Goal: Task Accomplishment & Management: Complete application form

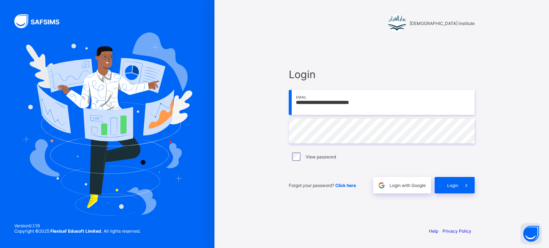
click at [437, 151] on div "View password" at bounding box center [382, 156] width 186 height 15
click at [374, 105] on input "**********" at bounding box center [382, 102] width 186 height 25
click at [410, 158] on div "View password" at bounding box center [381, 157] width 182 height 9
click at [312, 189] on div "Forgot your password? Click here" at bounding box center [329, 185] width 81 height 16
click at [377, 104] on input "**********" at bounding box center [382, 102] width 186 height 25
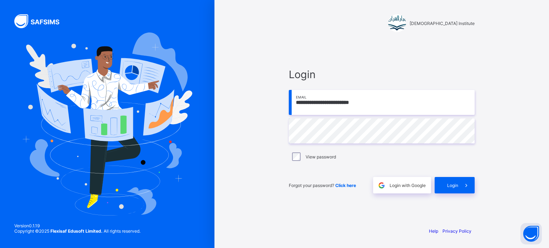
click at [484, 141] on div "**********" at bounding box center [381, 124] width 214 height 248
click at [412, 110] on input "**********" at bounding box center [382, 102] width 186 height 25
click at [506, 186] on div "**********" at bounding box center [381, 124] width 334 height 248
click at [546, 91] on div "**********" at bounding box center [381, 124] width 334 height 248
click at [0, 227] on div "Version 0.1.19 Copyright © 2025 Flexisaf Edusoft Limited. All rights reserved." at bounding box center [77, 232] width 155 height 32
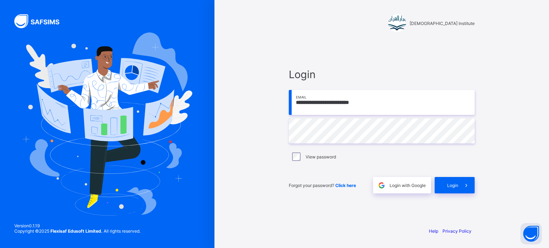
click at [0, 236] on div "Version 0.1.19 Copyright © 2025 Flexisaf Edusoft Limited. All rights reserved." at bounding box center [77, 232] width 155 height 32
click at [0, 240] on div "Version 0.1.19 Copyright © 2025 Flexisaf Edusoft Limited. All rights reserved." at bounding box center [77, 232] width 155 height 32
click at [358, 102] on input "**********" at bounding box center [382, 102] width 186 height 25
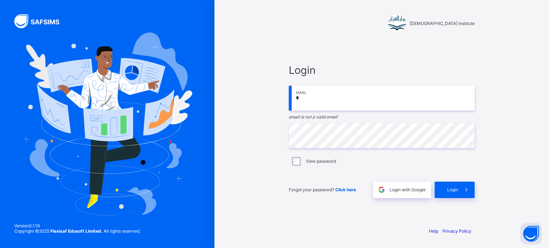
type input "**********"
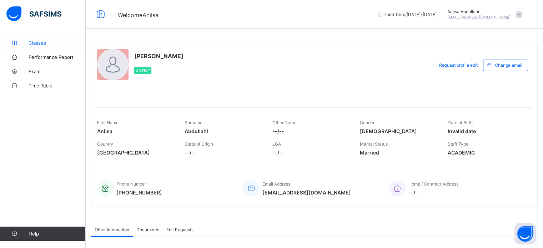
click at [24, 40] on icon at bounding box center [14, 42] width 29 height 5
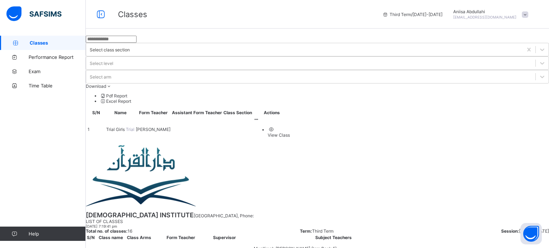
click at [126, 127] on span "Trial Girls" at bounding box center [116, 129] width 20 height 5
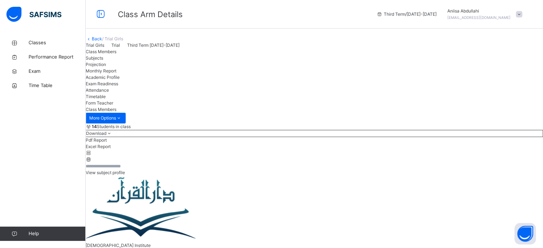
click at [174, 68] on div "Projection" at bounding box center [315, 64] width 458 height 6
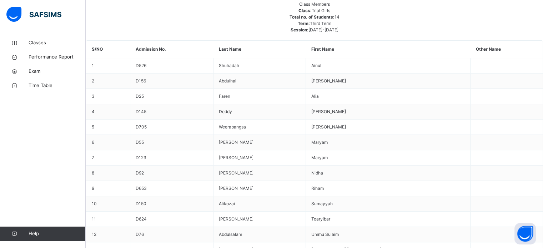
scroll to position [262, 0]
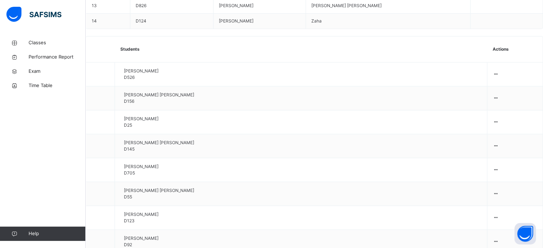
scroll to position [514, 0]
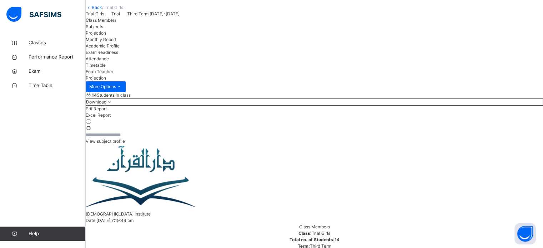
scroll to position [32, 0]
drag, startPoint x: 126, startPoint y: 141, endPoint x: 131, endPoint y: 180, distance: 40.1
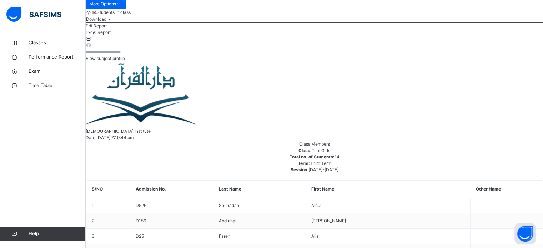
scroll to position [114, 0]
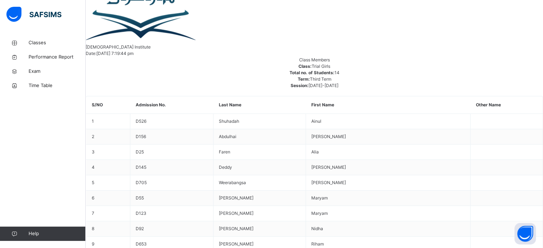
scroll to position [275, 0]
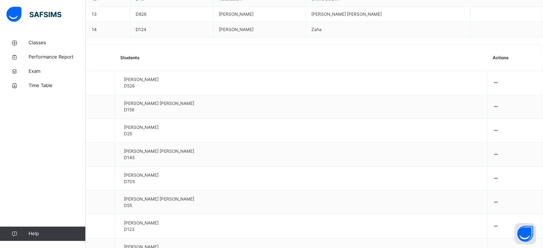
scroll to position [514, 0]
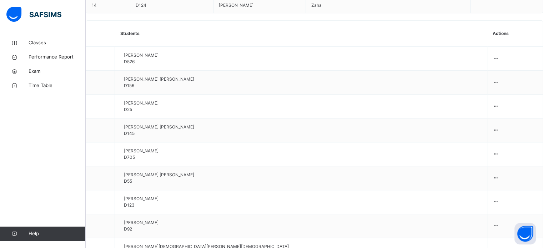
drag, startPoint x: 123, startPoint y: 169, endPoint x: 129, endPoint y: 179, distance: 11.7
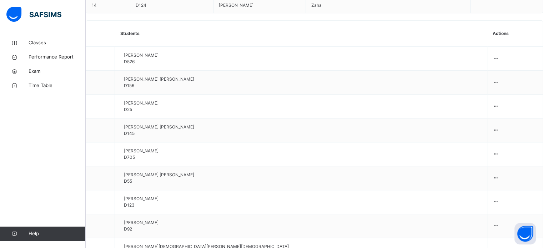
drag, startPoint x: 520, startPoint y: 215, endPoint x: 519, endPoint y: 204, distance: 10.8
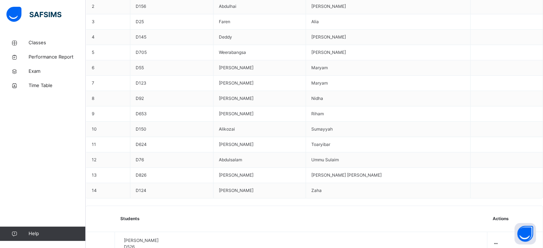
scroll to position [329, 0]
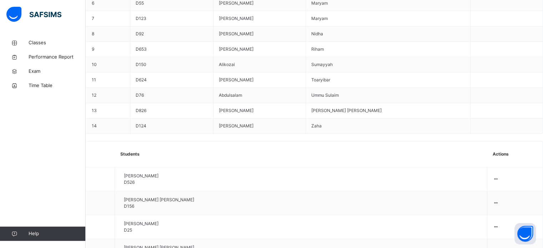
scroll to position [394, 0]
click at [3, 139] on div "Classes Performance Report Exam Time Table Help" at bounding box center [43, 139] width 86 height 220
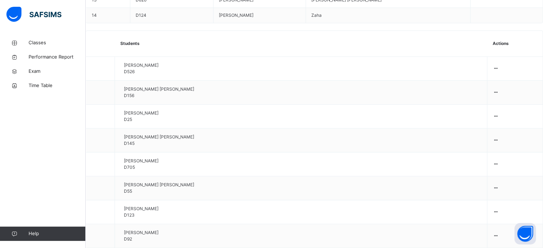
scroll to position [514, 0]
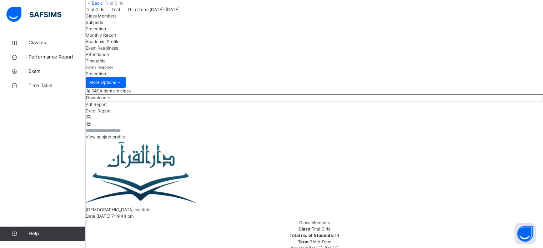
scroll to position [35, 0]
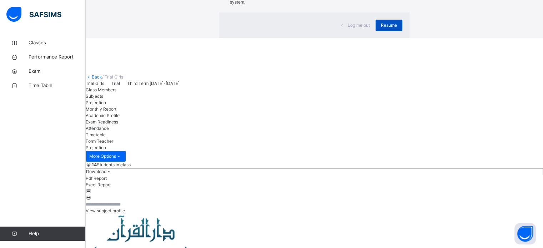
click at [376, 31] on div "Resume" at bounding box center [389, 25] width 27 height 11
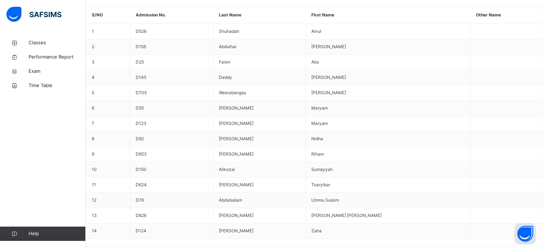
scroll to position [290, 0]
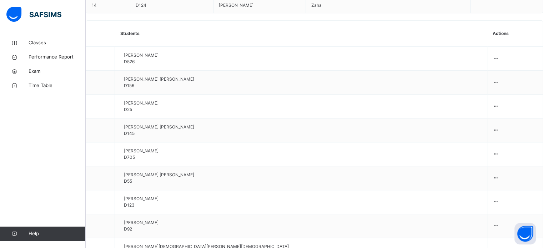
scroll to position [513, 0]
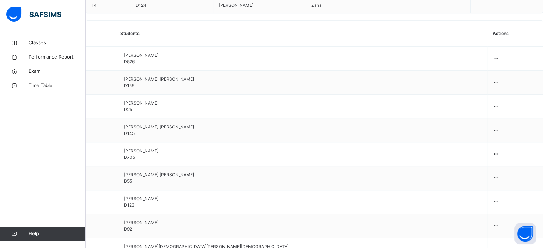
scroll to position [514, 0]
drag, startPoint x: 514, startPoint y: 199, endPoint x: 510, endPoint y: 208, distance: 9.4
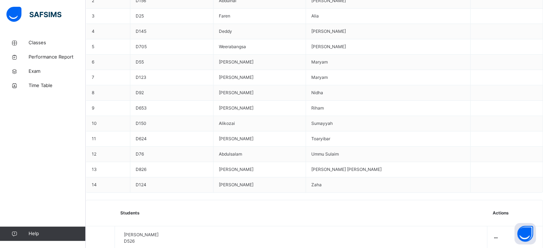
scroll to position [330, 0]
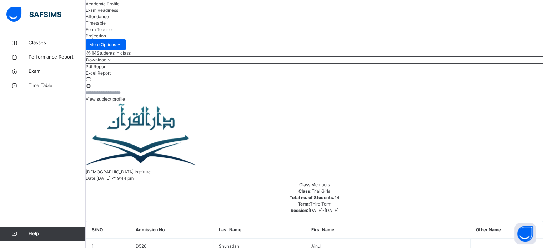
scroll to position [0, 0]
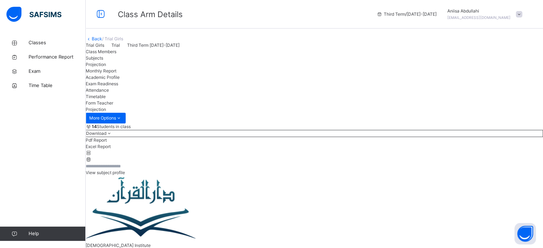
click at [419, 49] on div at bounding box center [366, 45] width 353 height 6
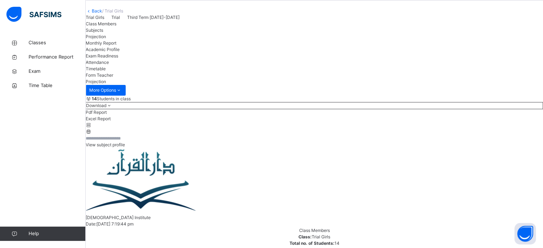
scroll to position [32, 0]
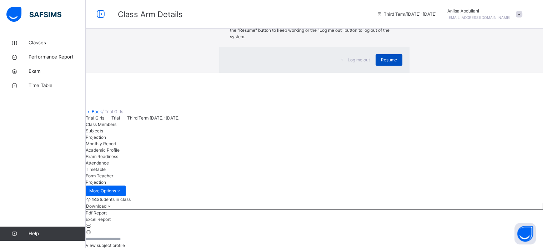
click at [381, 63] on span "Resume" at bounding box center [389, 60] width 16 height 6
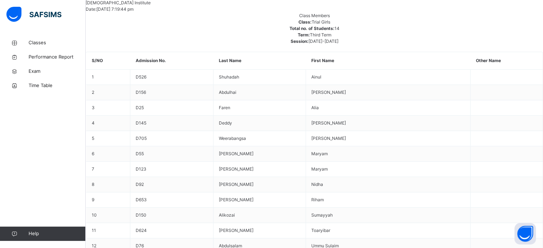
scroll to position [262, 0]
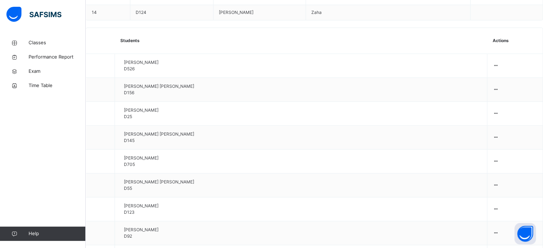
scroll to position [514, 0]
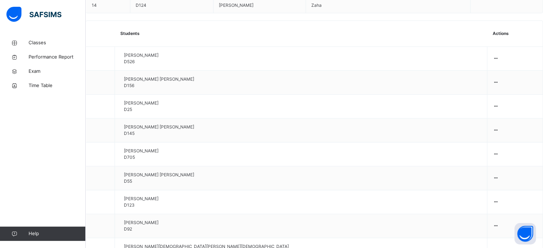
scroll to position [512, 0]
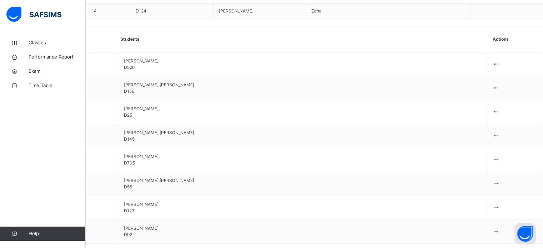
scroll to position [507, 0]
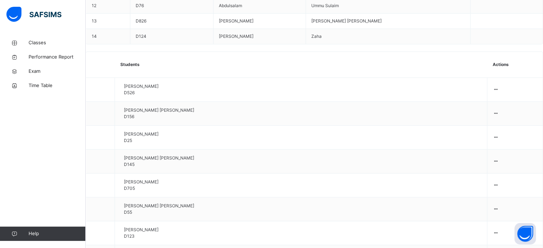
scroll to position [479, 0]
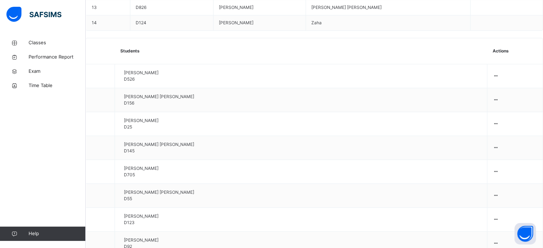
scroll to position [514, 0]
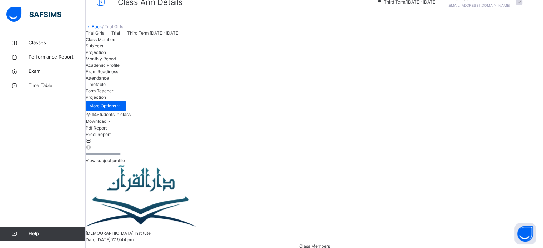
scroll to position [10, 0]
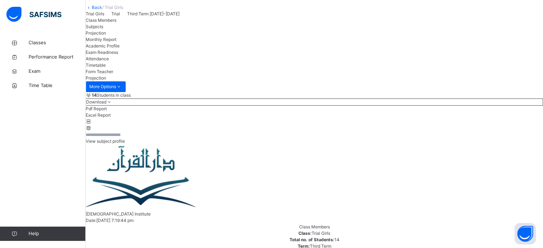
scroll to position [32, 0]
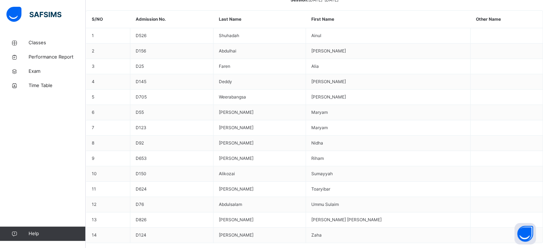
scroll to position [288, 0]
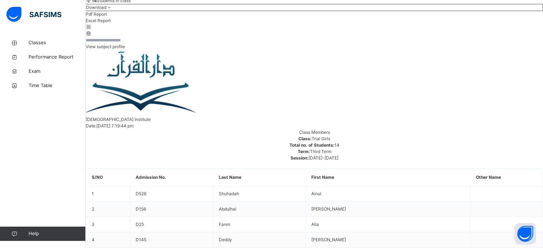
scroll to position [288, 0]
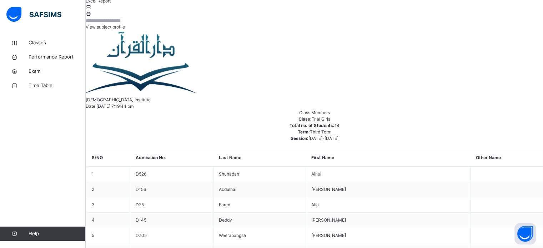
scroll to position [145, 0]
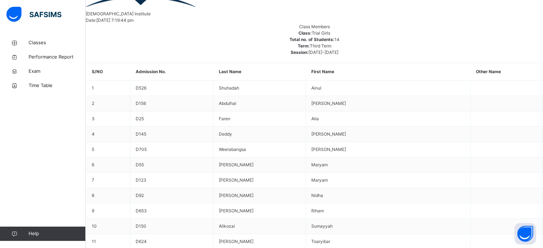
scroll to position [232, 0]
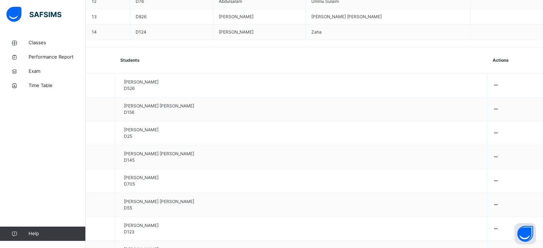
scroll to position [493, 0]
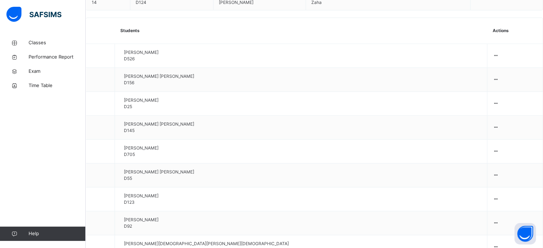
scroll to position [518, 0]
type input "******"
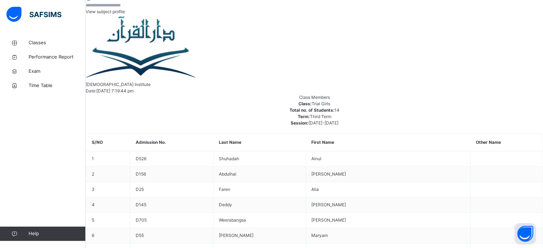
scroll to position [182, 0]
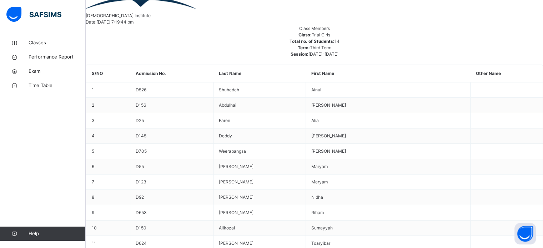
scroll to position [232, 0]
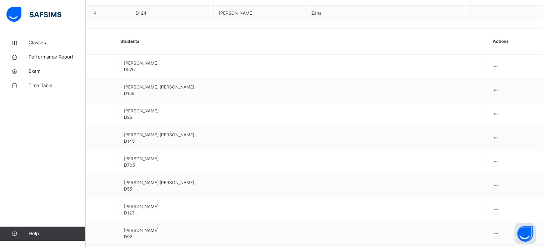
scroll to position [518, 0]
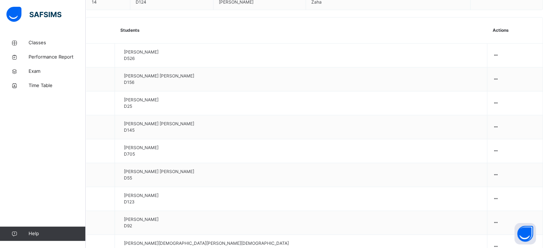
type input "****"
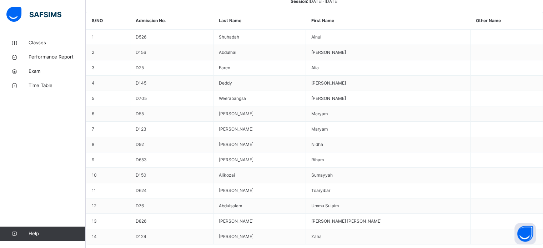
scroll to position [87, 0]
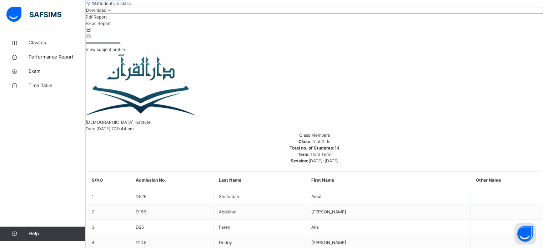
scroll to position [123, 0]
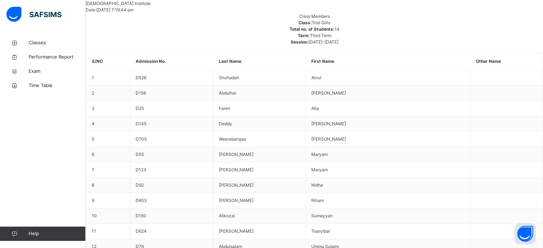
scroll to position [288, 0]
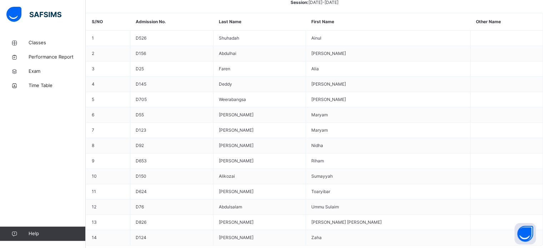
scroll to position [288, 0]
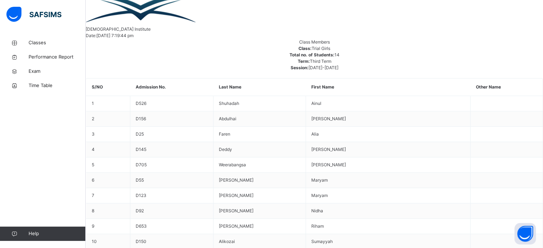
scroll to position [216, 0]
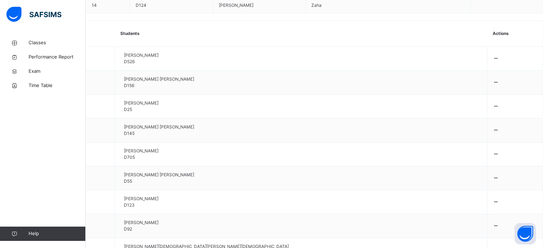
scroll to position [518, 0]
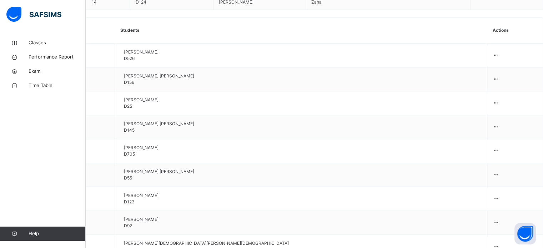
type input "****"
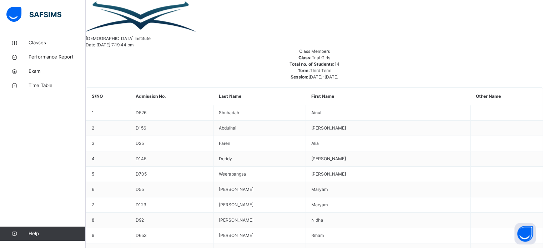
scroll to position [207, 0]
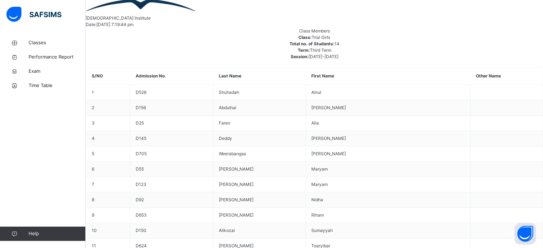
scroll to position [232, 0]
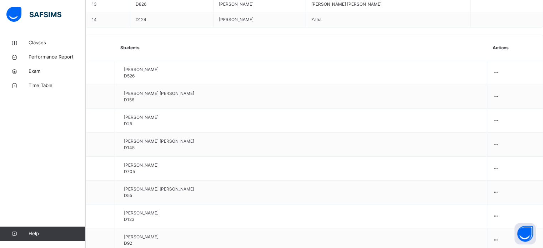
scroll to position [518, 0]
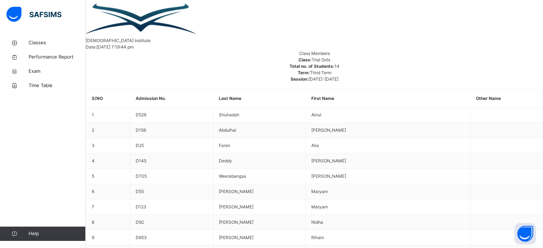
scroll to position [205, 0]
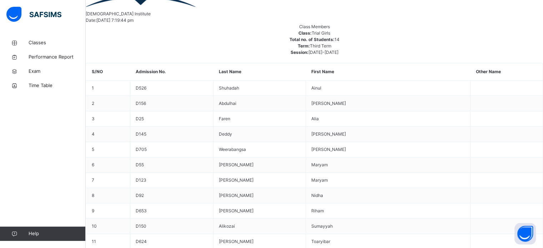
scroll to position [232, 0]
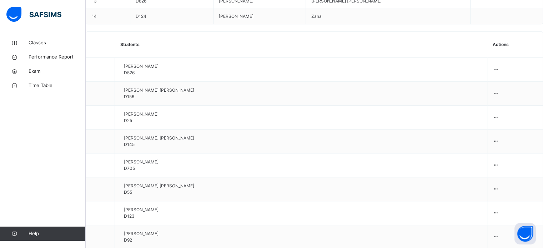
scroll to position [503, 0]
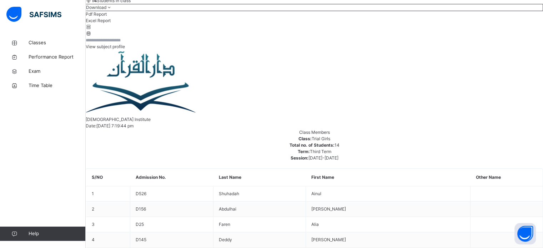
scroll to position [288, 0]
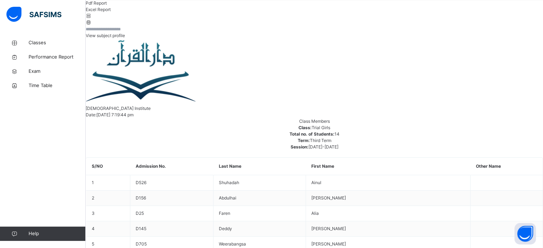
scroll to position [129, 0]
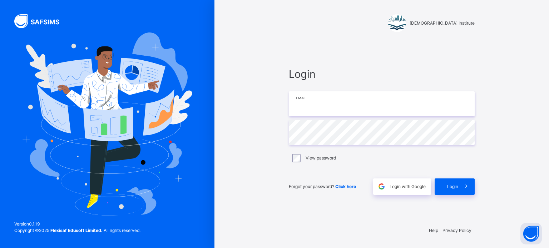
type input "**********"
